Goal: Navigation & Orientation: Go to known website

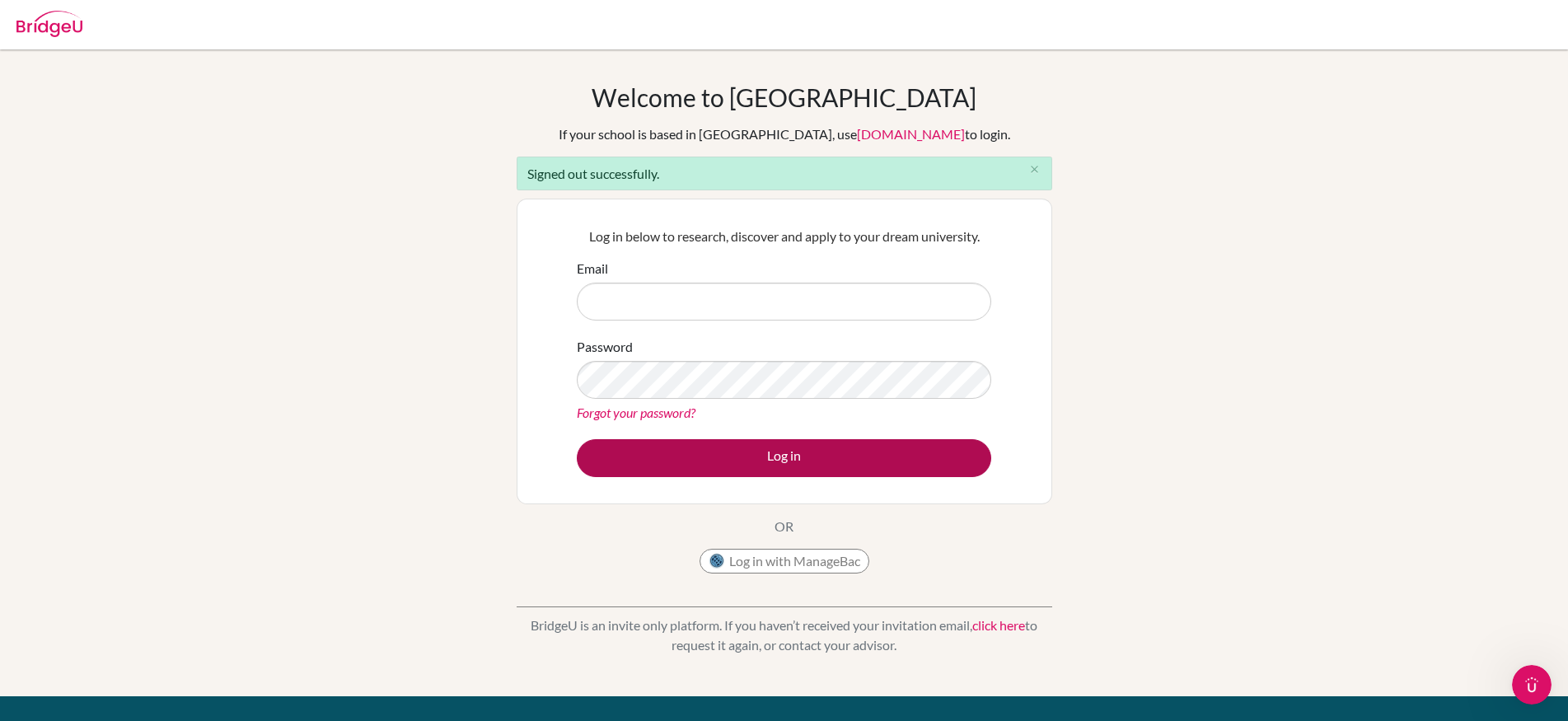
type input "stephanie.wilkin@bridge-u.com"
click at [863, 458] on button "Log in" at bounding box center [784, 458] width 414 height 38
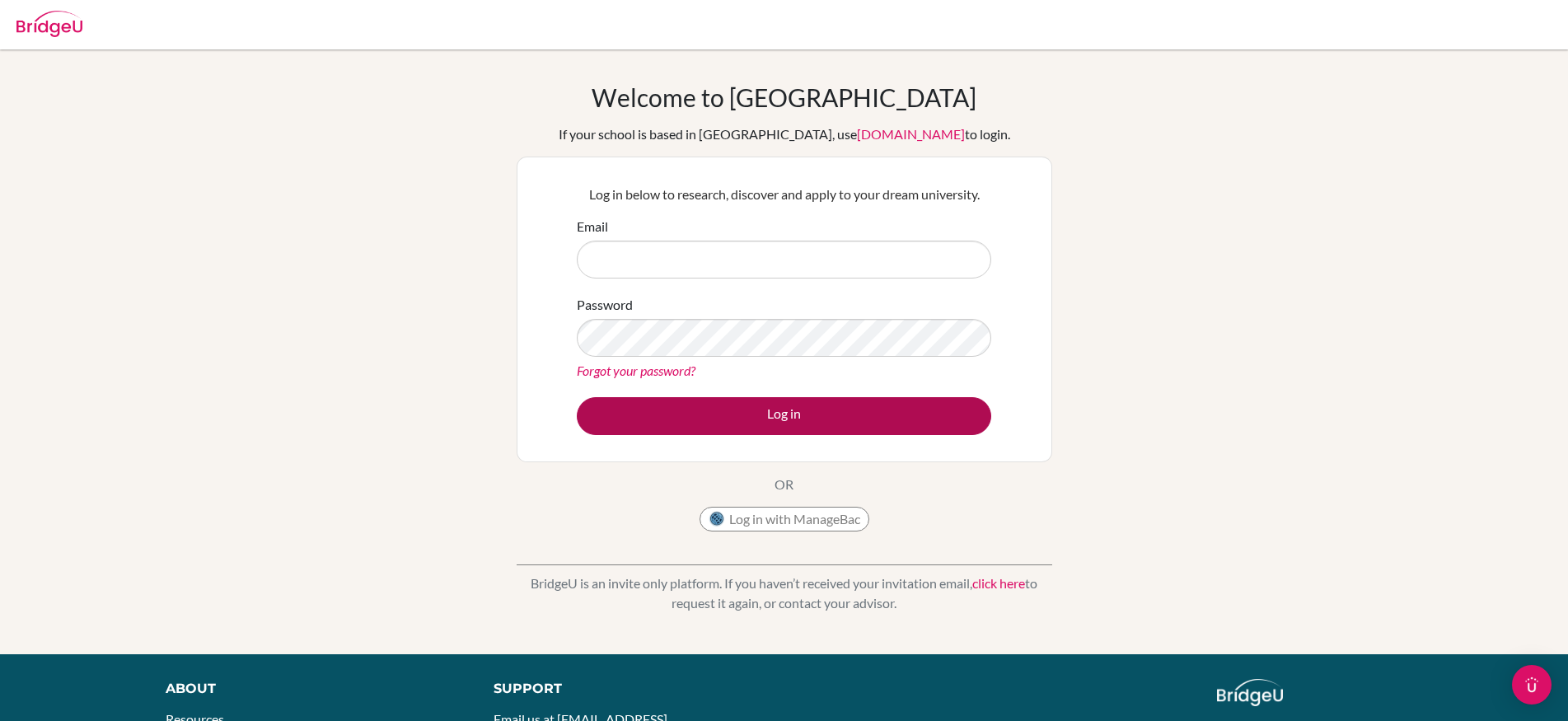
type input "[PERSON_NAME][EMAIL_ADDRESS][PERSON_NAME][DOMAIN_NAME]"
click at [759, 416] on button "Log in" at bounding box center [784, 416] width 414 height 38
